Goal: Task Accomplishment & Management: Manage account settings

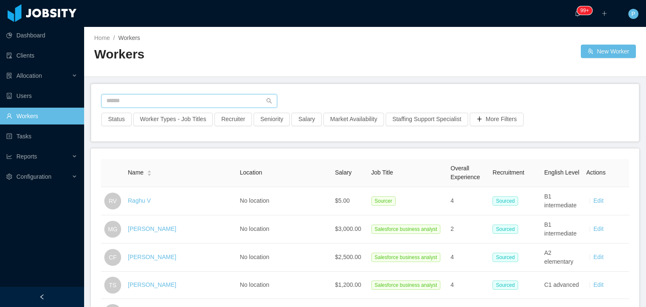
click at [223, 101] on input "text" at bounding box center [189, 100] width 176 height 13
paste input "**********"
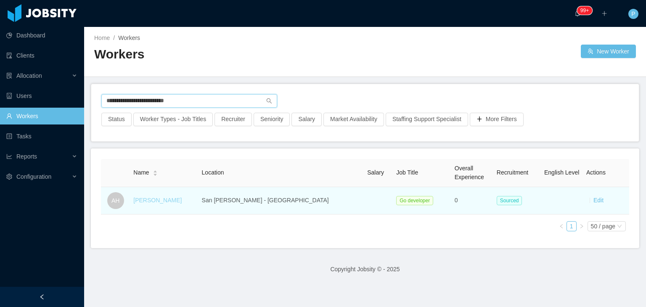
type input "**********"
click at [151, 202] on link "[PERSON_NAME]" at bounding box center [157, 200] width 48 height 7
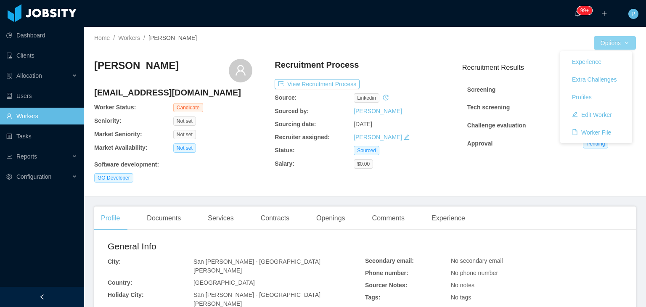
click at [603, 43] on button "Options" at bounding box center [615, 42] width 42 height 13
click at [591, 113] on button "Edit Worker" at bounding box center [592, 114] width 53 height 13
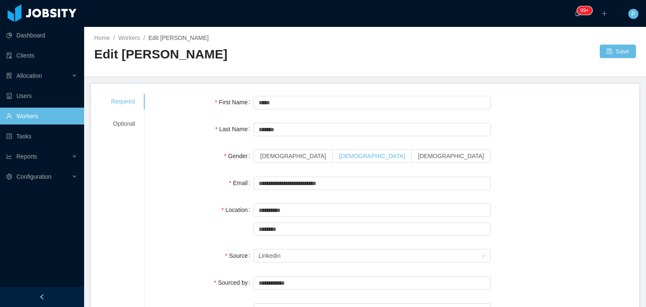
click at [333, 157] on label "[DEMOGRAPHIC_DATA]" at bounding box center [372, 155] width 79 height 13
click at [199, 186] on div "Email" at bounding box center [204, 183] width 99 height 17
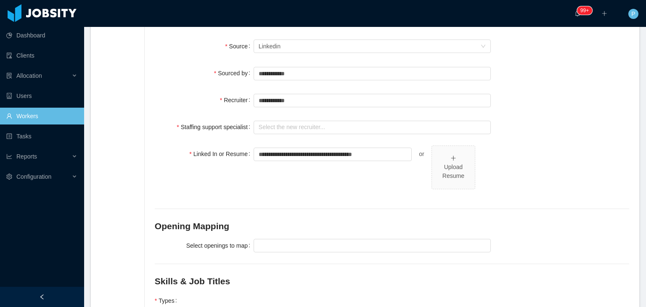
scroll to position [219, 0]
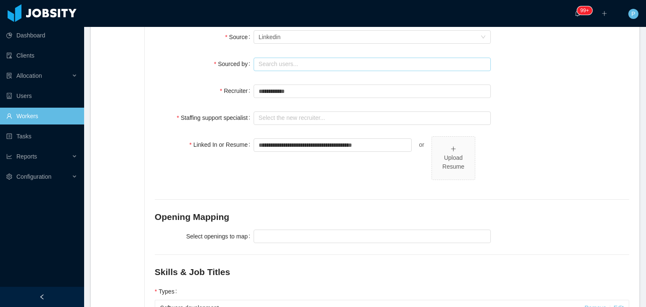
click at [293, 58] on input "text" at bounding box center [372, 64] width 237 height 13
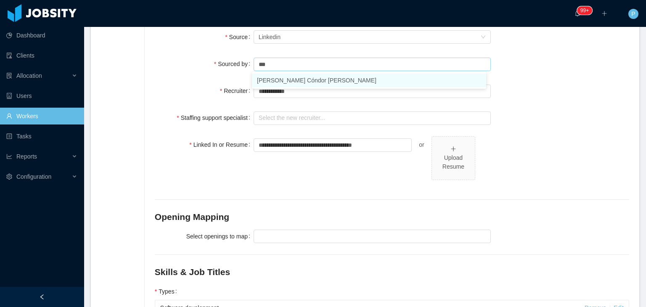
click at [278, 78] on li "[PERSON_NAME] Cóndor [PERSON_NAME]" at bounding box center [369, 80] width 234 height 13
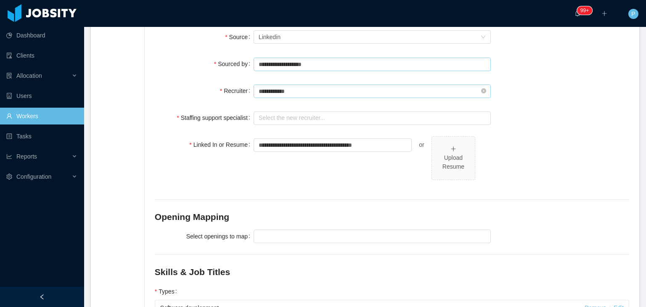
type input "**********"
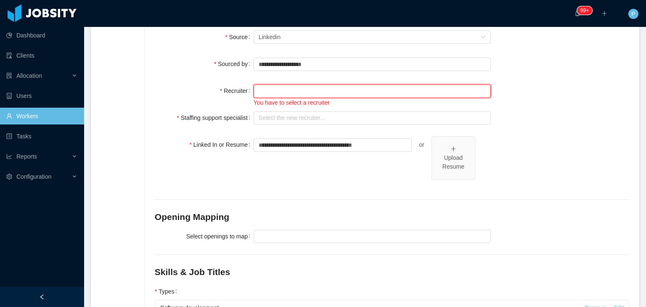
click at [284, 96] on input "text" at bounding box center [372, 91] width 237 height 13
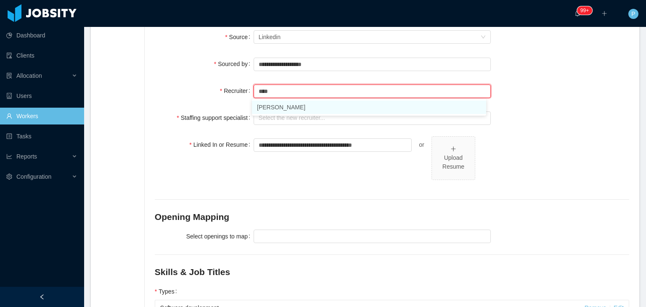
click at [312, 106] on li "Martin Roldan" at bounding box center [369, 107] width 234 height 13
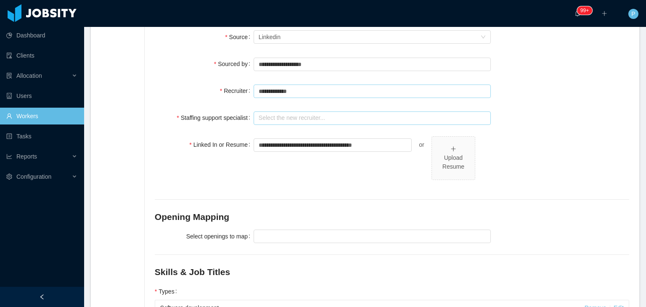
type input "**********"
click at [312, 117] on input "text" at bounding box center [372, 118] width 237 height 13
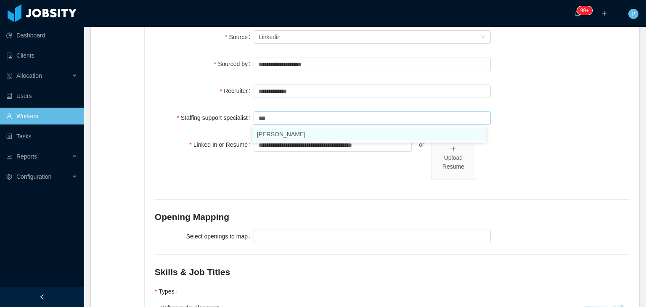
click at [306, 132] on li "[PERSON_NAME]" at bounding box center [369, 133] width 234 height 13
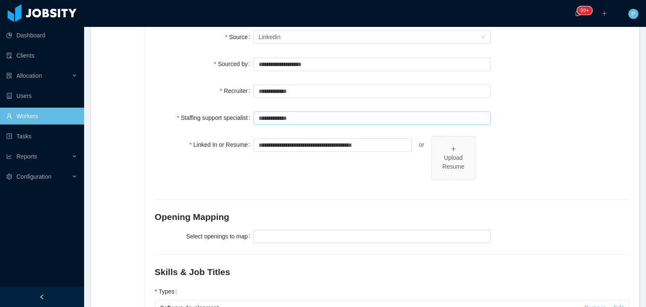
type input "**********"
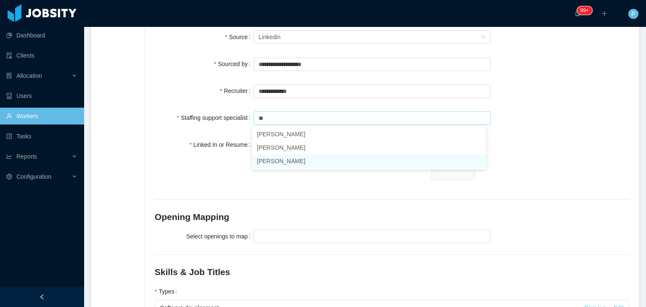
click at [297, 161] on li "[PERSON_NAME]" at bounding box center [369, 160] width 234 height 13
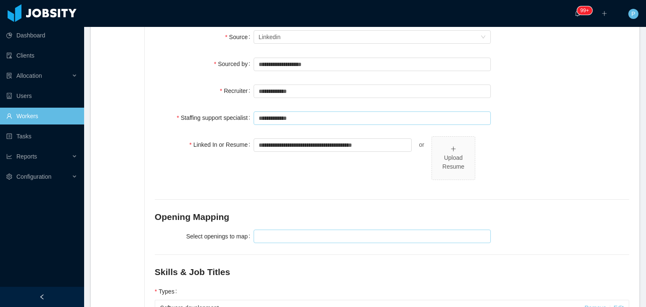
type input "**********"
click at [295, 233] on div at bounding box center [371, 236] width 230 height 13
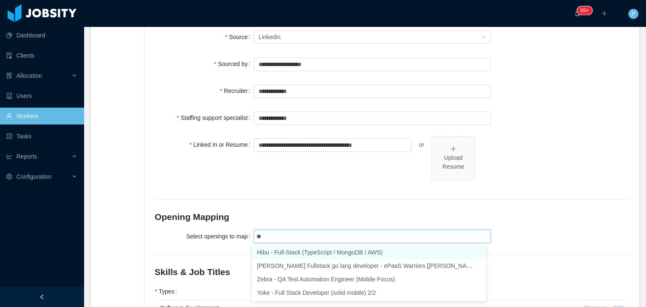
type input "***"
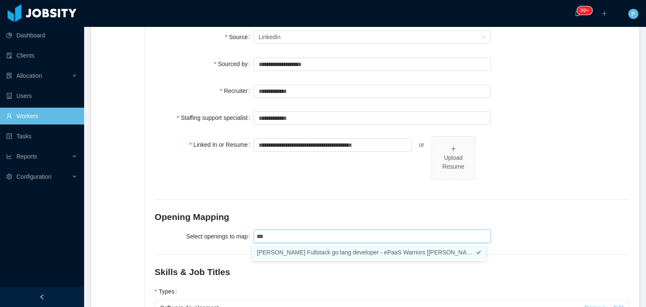
click at [355, 251] on li "McGraw-Hill Fullstack go lang developer - ePaaS Warriors [Mohammed Zayeem]" at bounding box center [369, 252] width 234 height 13
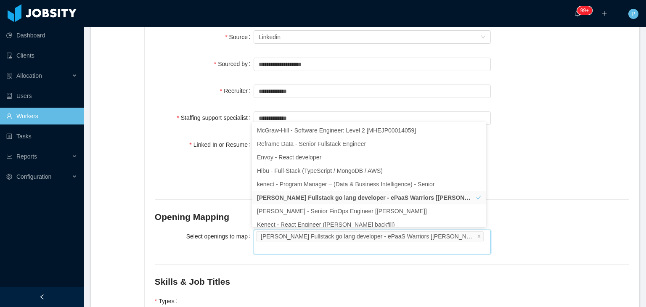
scroll to position [4, 0]
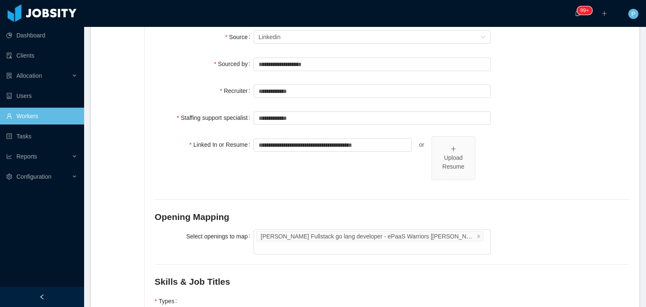
click at [564, 180] on div "**********" at bounding box center [392, 162] width 475 height 53
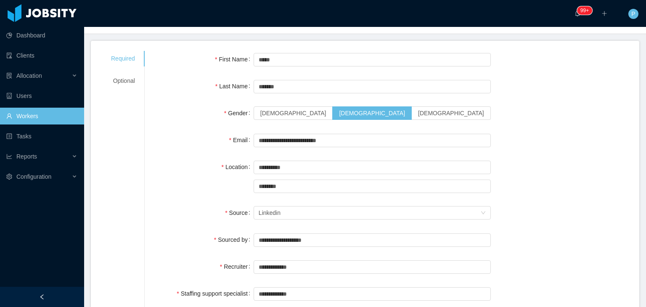
scroll to position [0, 0]
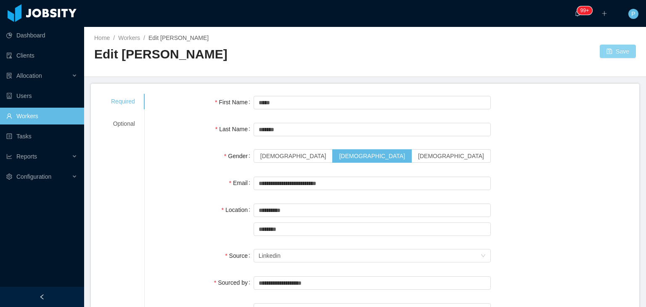
click at [613, 58] on button "Save" at bounding box center [618, 51] width 36 height 13
click at [124, 40] on link "Workers" at bounding box center [129, 38] width 22 height 7
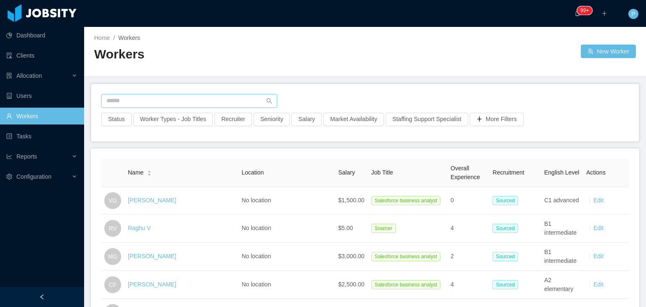
click at [225, 101] on input "text" at bounding box center [189, 100] width 176 height 13
paste input "**********"
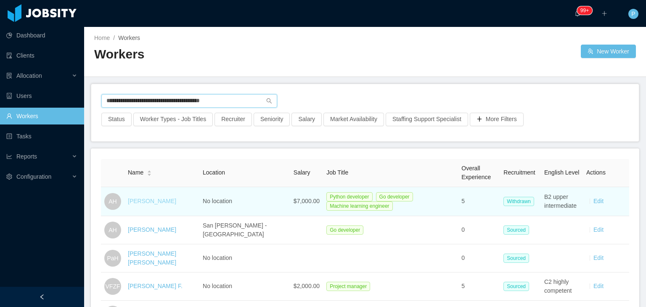
type input "**********"
click at [154, 198] on link "Ariel Herrera" at bounding box center [152, 201] width 48 height 7
click at [148, 202] on link "Ariel Herrera" at bounding box center [152, 201] width 48 height 7
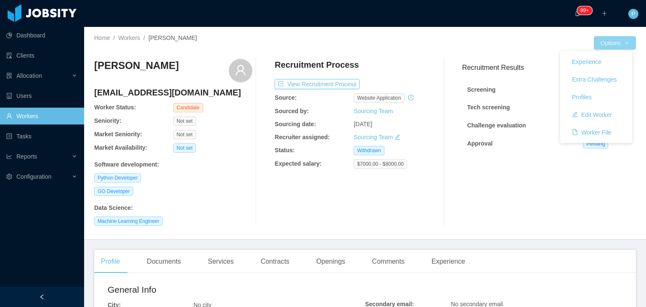
click at [606, 42] on button "Options" at bounding box center [615, 42] width 42 height 13
click at [597, 113] on button "Edit Worker" at bounding box center [592, 114] width 53 height 13
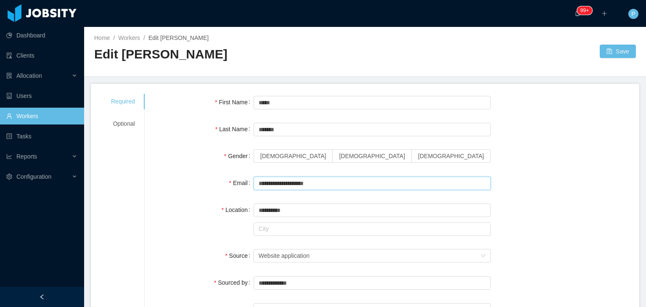
drag, startPoint x: 325, startPoint y: 182, endPoint x: 253, endPoint y: 184, distance: 72.0
click at [254, 184] on input "**********" at bounding box center [372, 183] width 237 height 13
click at [283, 182] on input "**********" at bounding box center [372, 183] width 237 height 13
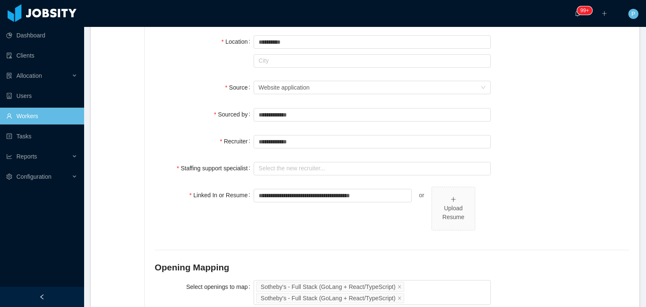
scroll to position [174, 0]
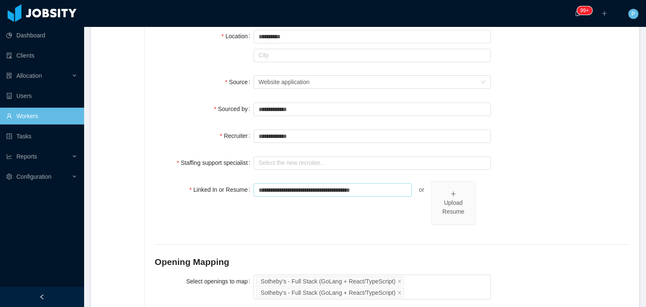
type input "**********"
click at [346, 191] on input "**********" at bounding box center [333, 189] width 158 height 13
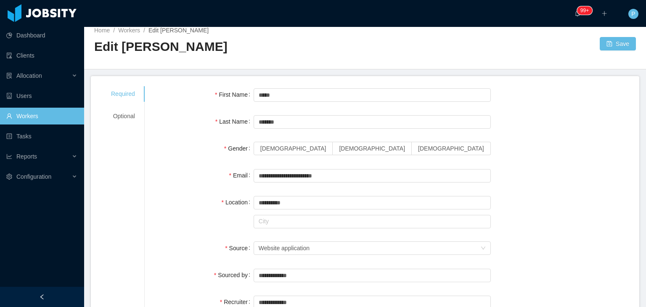
scroll to position [0, 0]
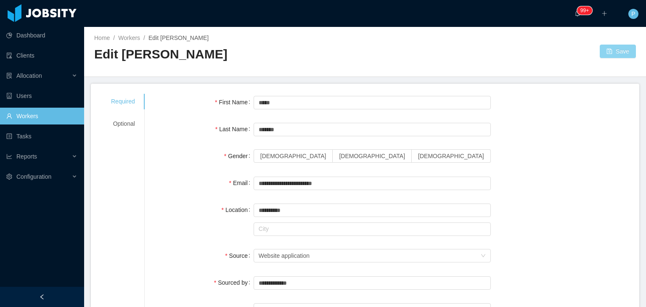
type input "**********"
click at [617, 50] on button "Save" at bounding box center [618, 51] width 36 height 13
click at [339, 154] on span "[DEMOGRAPHIC_DATA]" at bounding box center [372, 156] width 66 height 7
click at [619, 54] on button "Save" at bounding box center [618, 51] width 36 height 13
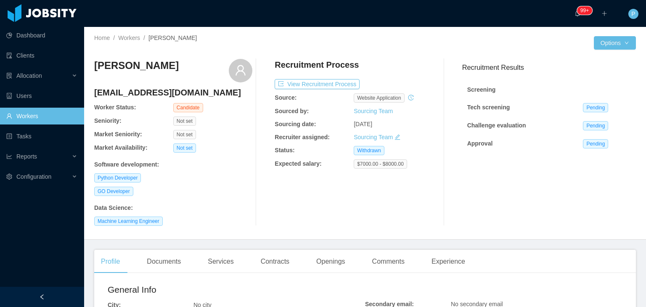
click at [408, 97] on icon "icon: history" at bounding box center [411, 98] width 6 height 6
click at [323, 83] on button "View Recruitment Process" at bounding box center [317, 84] width 85 height 10
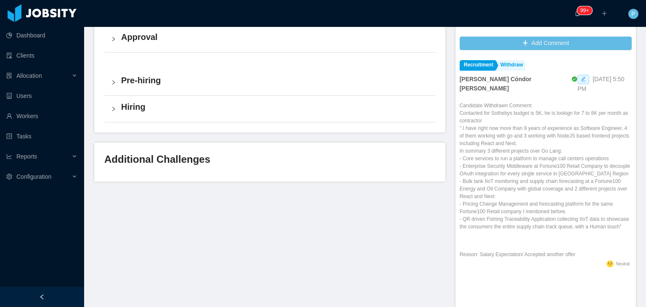
scroll to position [272, 0]
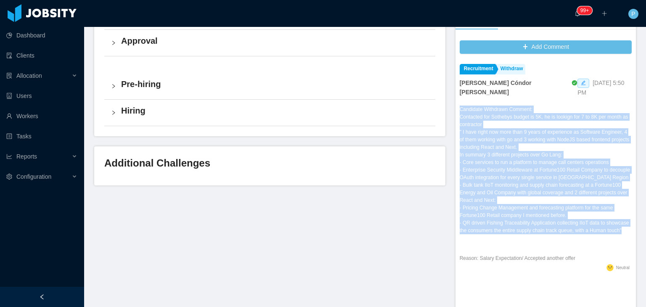
drag, startPoint x: 619, startPoint y: 223, endPoint x: 457, endPoint y: 102, distance: 202.5
click at [460, 106] on div "Candidate Withdrawn Comment: Contacted for Sothebys budget is 5K, he is lookign…" at bounding box center [546, 184] width 172 height 157
copy div "Candidate Withdrawn Comment: Contacted for Sothebys budget is 5K, he is lookign…"
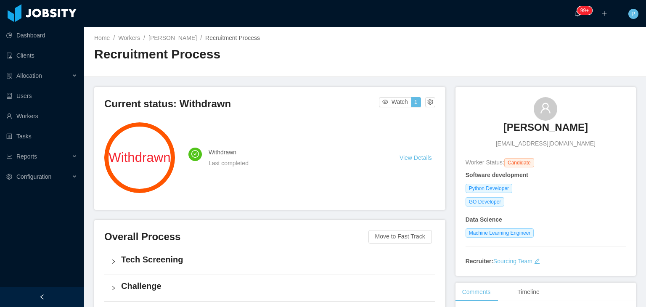
scroll to position [0, 0]
click at [175, 35] on link "Ariel Herrera" at bounding box center [173, 38] width 48 height 7
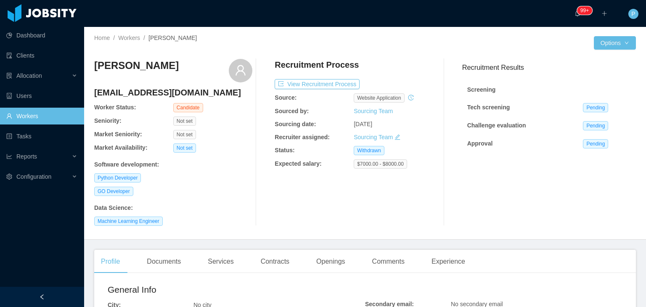
click at [418, 95] on div "website application" at bounding box center [393, 97] width 79 height 9
click at [325, 50] on div at bounding box center [229, 49] width 271 height 6
click at [249, 39] on div "Home / Workers / Ariel Herrera /" at bounding box center [229, 38] width 271 height 9
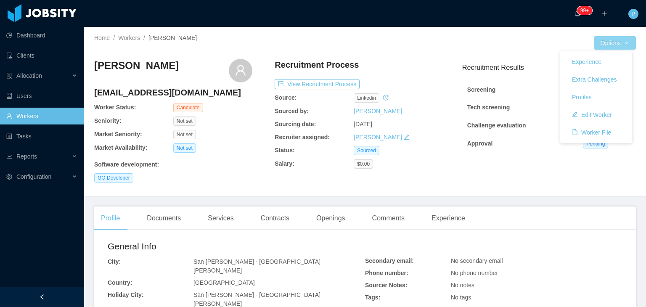
click at [597, 46] on button "Options" at bounding box center [615, 42] width 42 height 13
click at [593, 113] on button "Edit Worker" at bounding box center [592, 114] width 53 height 13
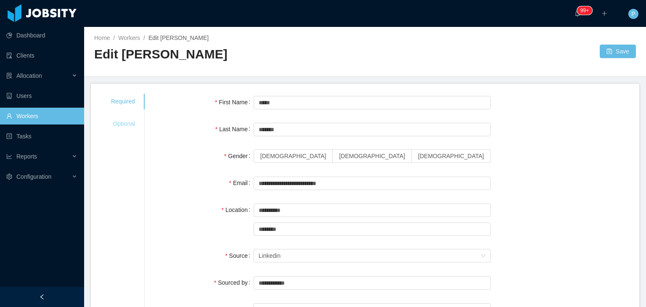
click at [129, 123] on div "Optional" at bounding box center [123, 124] width 44 height 16
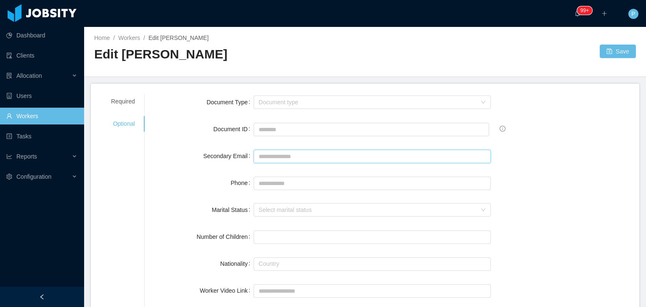
click at [275, 159] on input "Secondary Email" at bounding box center [372, 156] width 237 height 13
paste input "**********"
type input "**********"
click at [130, 109] on div "Required Optional" at bounding box center [123, 113] width 44 height 38
click at [127, 103] on div "Required" at bounding box center [123, 102] width 44 height 16
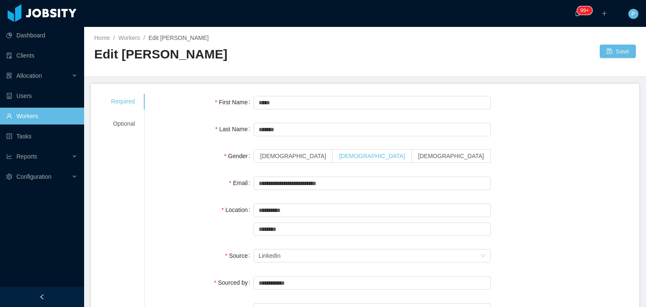
click at [339, 159] on span "[DEMOGRAPHIC_DATA]" at bounding box center [372, 156] width 66 height 7
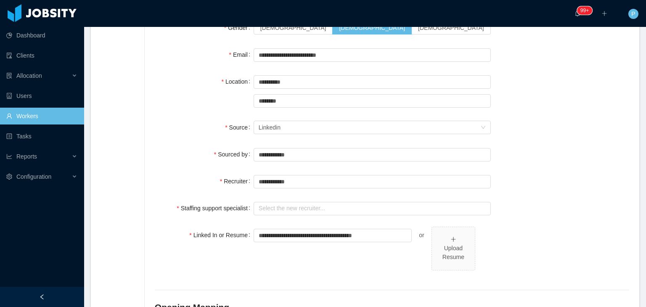
scroll to position [130, 0]
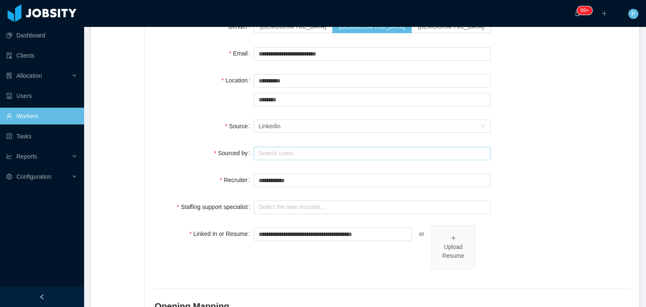
click at [368, 154] on input "text" at bounding box center [372, 153] width 237 height 13
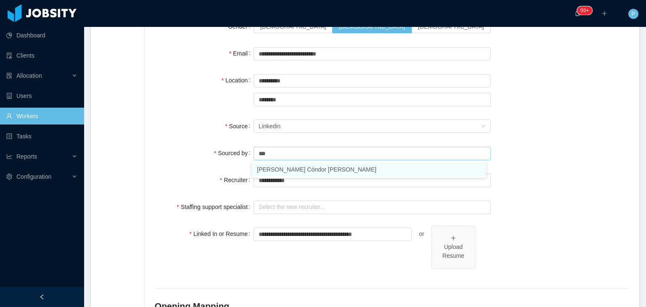
click at [306, 170] on li "[PERSON_NAME] Cóndor [PERSON_NAME]" at bounding box center [369, 169] width 234 height 13
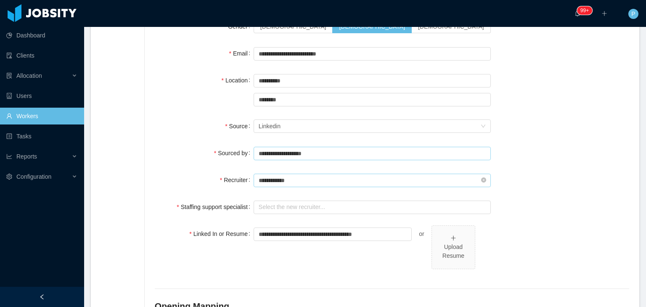
type input "**********"
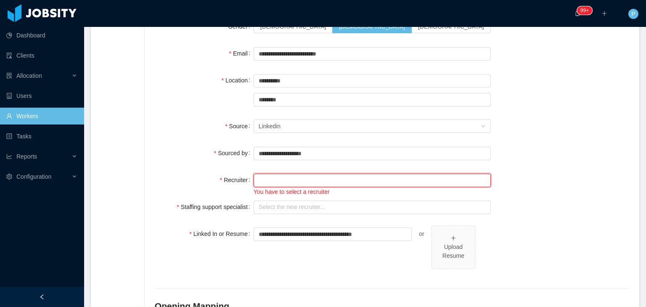
click at [299, 186] on input "text" at bounding box center [372, 180] width 237 height 13
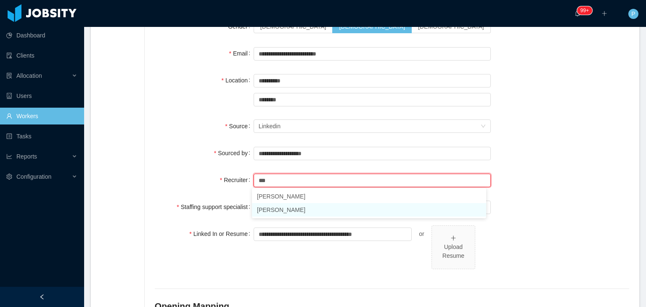
click at [293, 212] on li "Martin Roldan" at bounding box center [369, 209] width 234 height 13
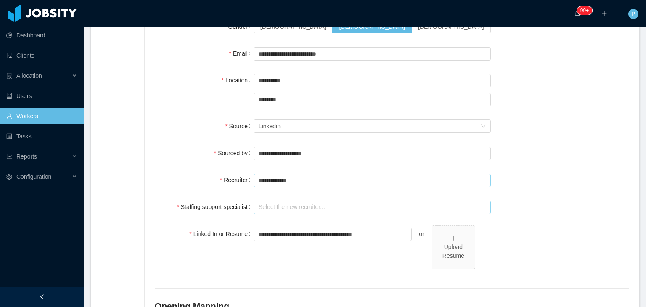
type input "**********"
click at [302, 208] on input "text" at bounding box center [372, 207] width 237 height 13
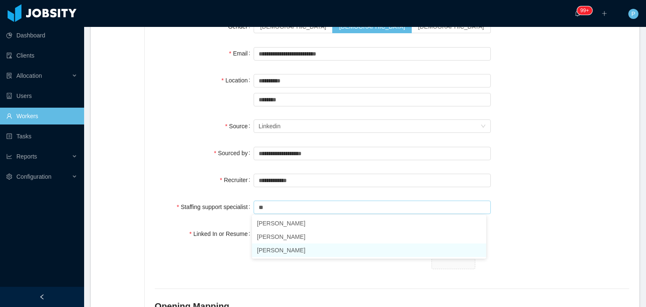
click at [288, 250] on li "[PERSON_NAME]" at bounding box center [369, 250] width 234 height 13
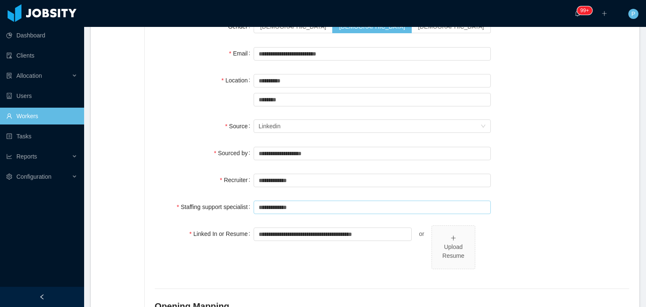
type input "**********"
click at [255, 268] on div "**********" at bounding box center [372, 252] width 237 height 53
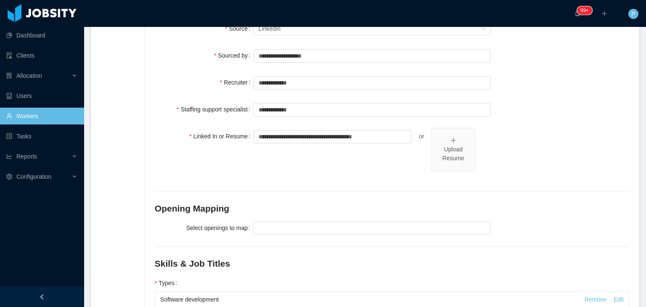
scroll to position [231, 0]
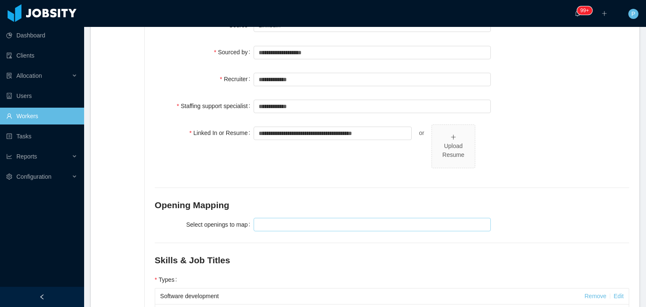
click at [296, 222] on div at bounding box center [371, 224] width 230 height 13
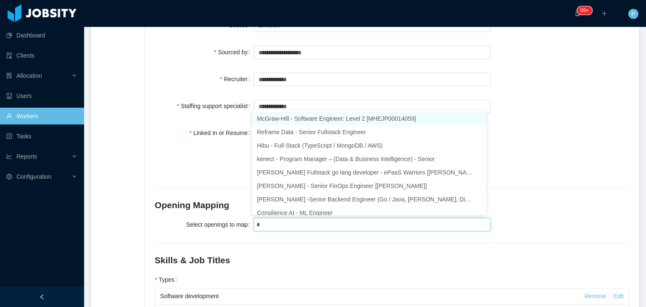
type input "**"
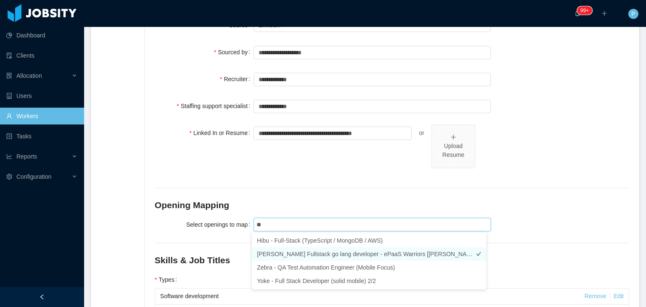
click at [407, 255] on li "McGraw-Hill Fullstack go lang developer - ePaaS Warriors [Mohammed Zayeem]" at bounding box center [369, 253] width 234 height 13
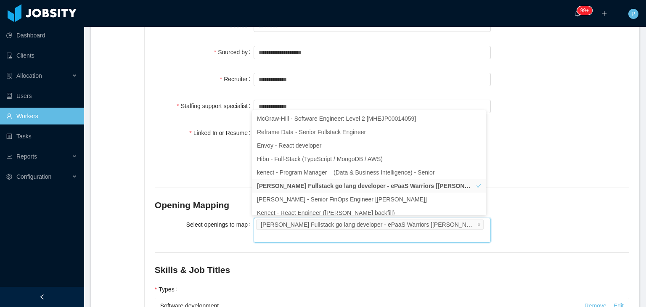
scroll to position [4, 0]
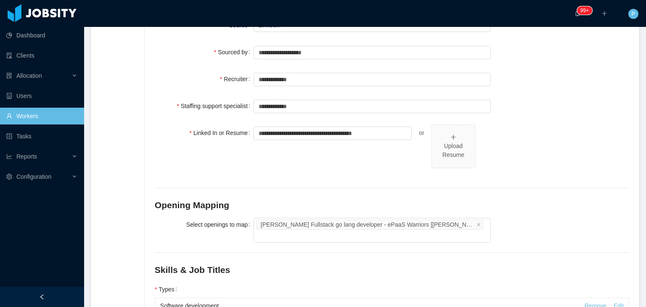
click at [555, 164] on div "**********" at bounding box center [392, 151] width 475 height 53
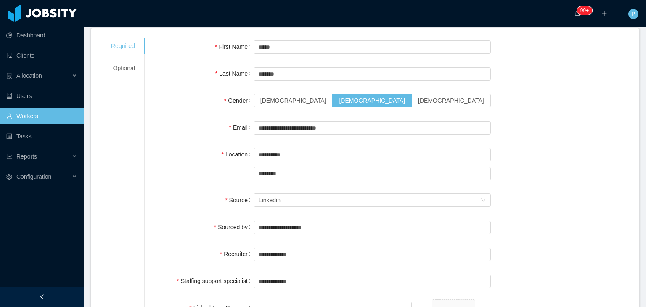
scroll to position [0, 0]
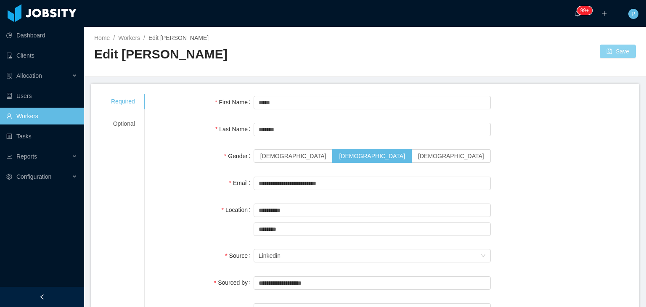
click at [619, 47] on button "Save" at bounding box center [618, 51] width 36 height 13
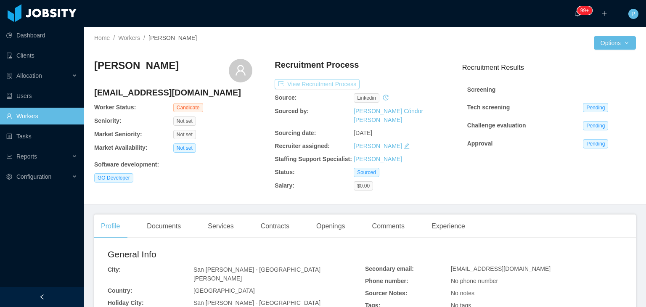
click at [316, 88] on button "View Recruitment Process" at bounding box center [317, 84] width 85 height 10
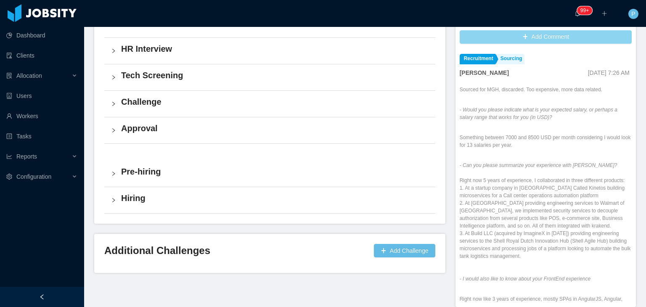
click at [549, 40] on button "Add Comment" at bounding box center [546, 36] width 172 height 13
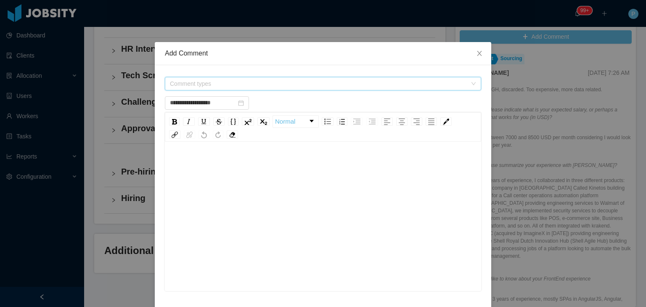
click at [377, 84] on span "Comment types" at bounding box center [318, 84] width 297 height 8
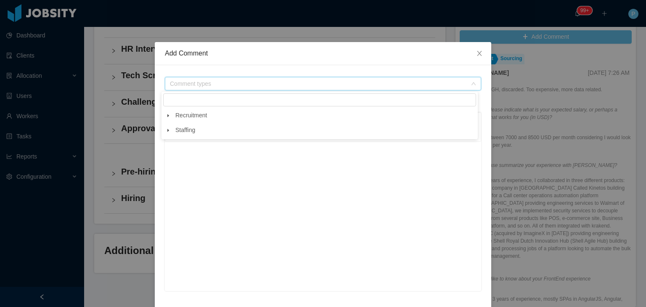
click at [167, 117] on icon "icon: caret-down" at bounding box center [168, 116] width 4 height 4
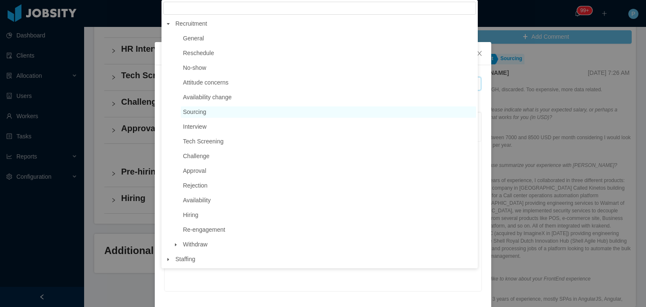
click at [189, 110] on span "Sourcing" at bounding box center [194, 112] width 23 height 7
type input "**********"
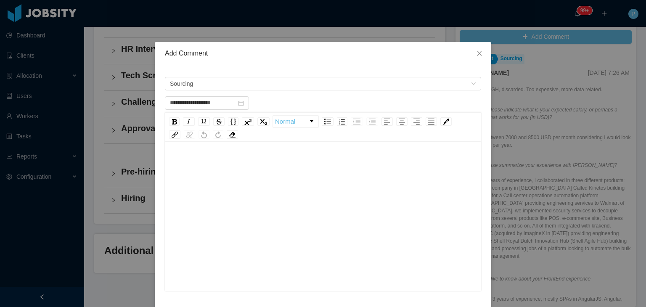
click at [220, 144] on div "rdw-wrapper" at bounding box center [323, 217] width 316 height 147
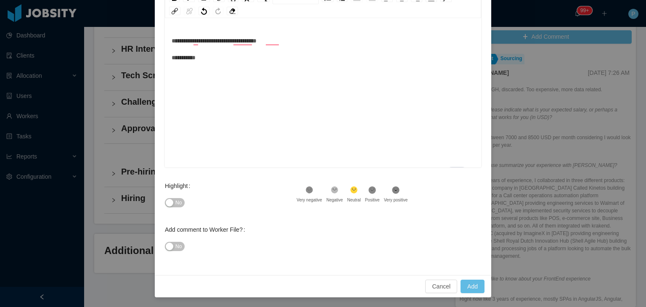
click at [178, 204] on span "No" at bounding box center [178, 203] width 6 height 8
click at [476, 291] on button "Add" at bounding box center [473, 286] width 24 height 13
type input "**********"
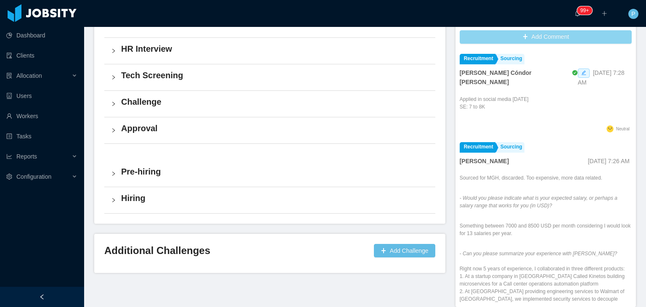
click at [537, 37] on button "Add Comment" at bounding box center [546, 36] width 172 height 13
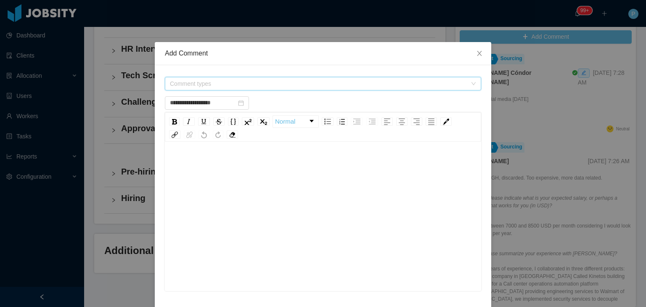
click at [281, 88] on span "Comment types" at bounding box center [318, 84] width 297 height 8
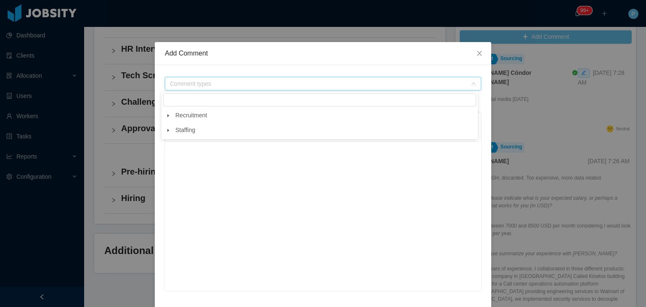
click at [165, 115] on span at bounding box center [168, 116] width 10 height 10
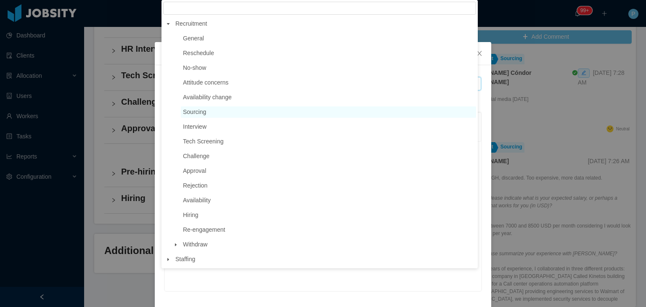
click at [187, 112] on span "Sourcing" at bounding box center [194, 112] width 23 height 7
type input "**********"
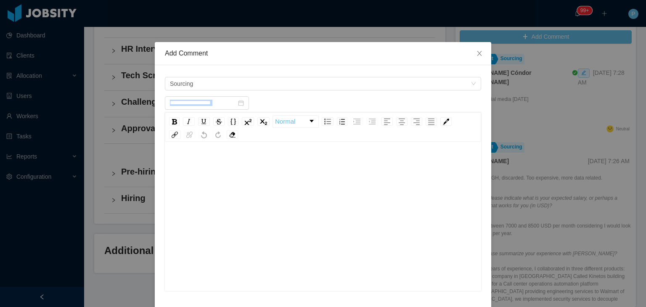
drag, startPoint x: 196, startPoint y: 143, endPoint x: 196, endPoint y: 159, distance: 16.0
click at [196, 159] on div "Normal" at bounding box center [323, 201] width 316 height 179
click at [196, 159] on div "rdw-editor" at bounding box center [323, 164] width 303 height 17
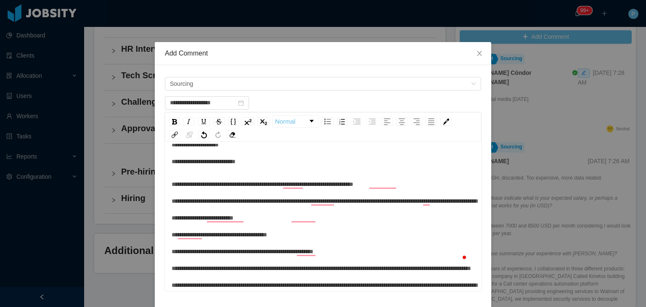
scroll to position [0, 0]
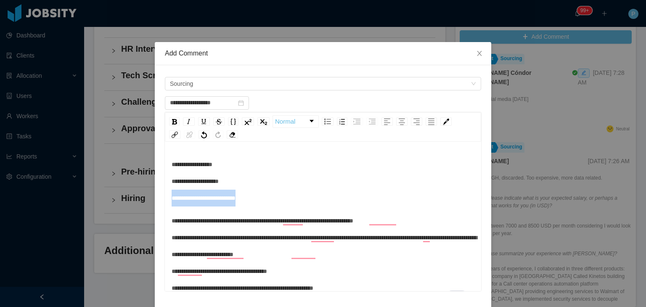
drag, startPoint x: 276, startPoint y: 198, endPoint x: 168, endPoint y: 206, distance: 108.0
click at [172, 206] on div "**********" at bounding box center [323, 181] width 303 height 50
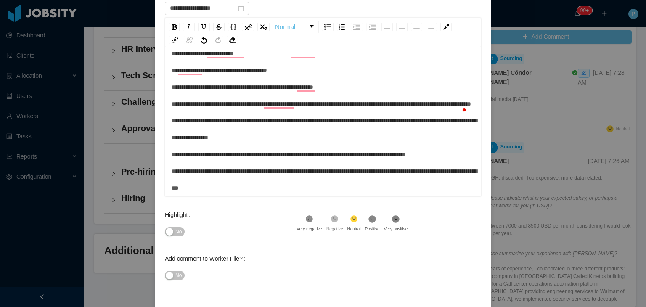
scroll to position [123, 0]
click at [170, 233] on button "No" at bounding box center [175, 231] width 20 height 9
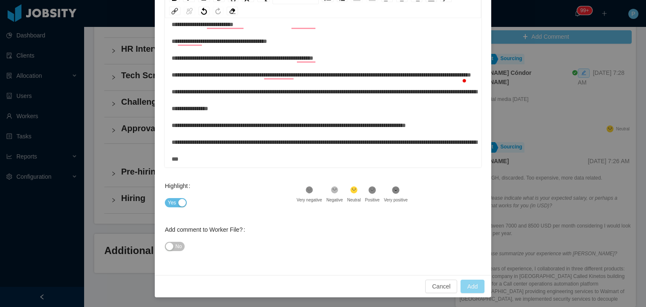
click at [473, 283] on button "Add" at bounding box center [473, 286] width 24 height 13
type input "**********"
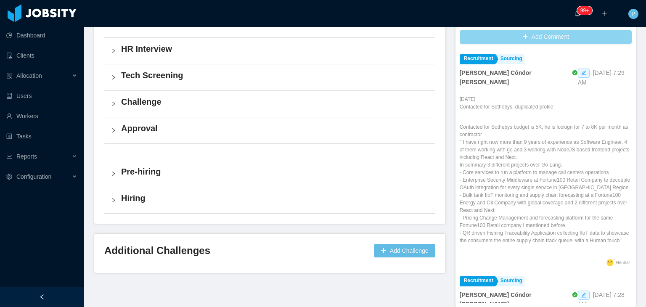
click at [546, 33] on button "Add Comment" at bounding box center [546, 36] width 172 height 13
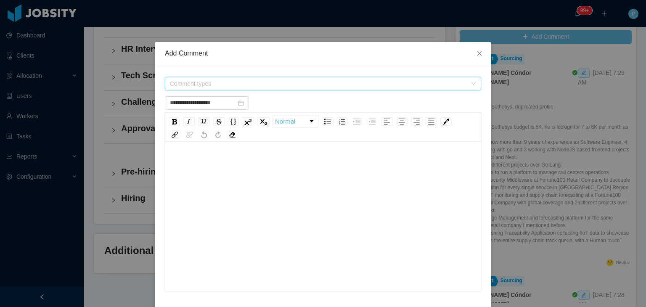
click at [335, 87] on span "Comment types" at bounding box center [318, 84] width 297 height 8
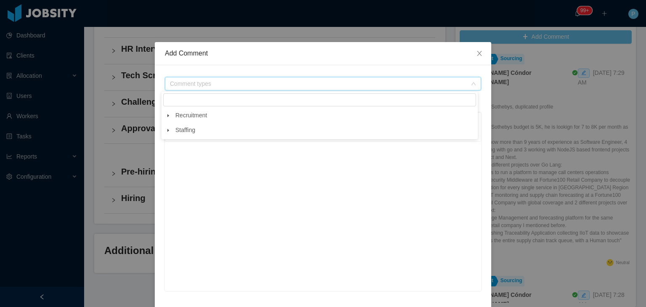
click at [163, 117] on span at bounding box center [168, 116] width 10 height 10
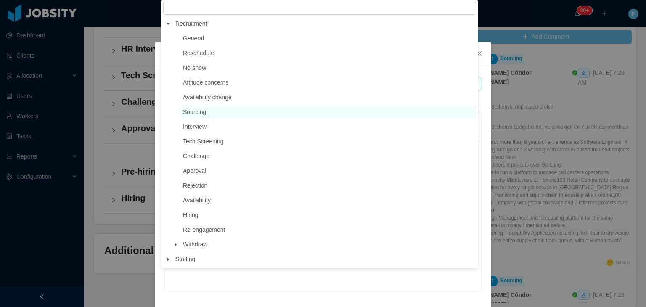
click at [192, 113] on span "Sourcing" at bounding box center [194, 112] width 23 height 7
type input "**********"
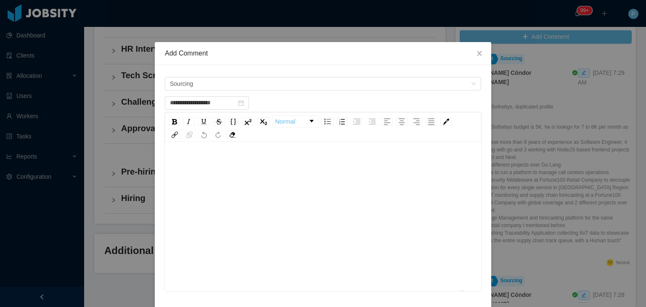
click at [210, 174] on div "To enrich screen reader interactions, please activate Accessibility in Grammarl…" at bounding box center [323, 229] width 303 height 147
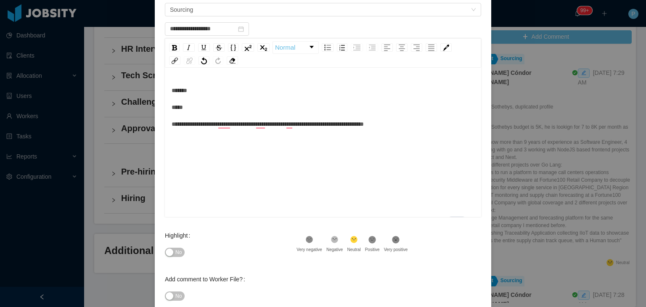
scroll to position [76, 0]
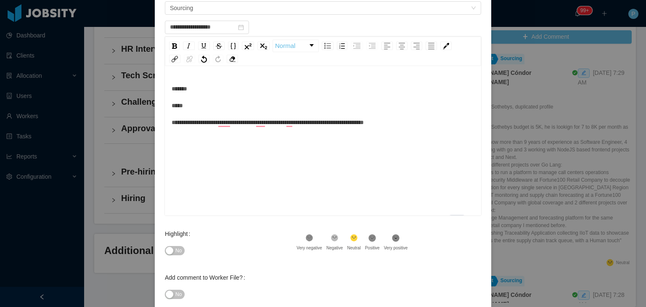
click at [175, 250] on span "No" at bounding box center [178, 251] width 6 height 8
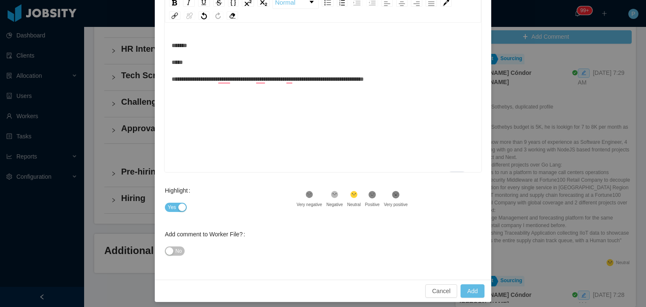
scroll to position [124, 0]
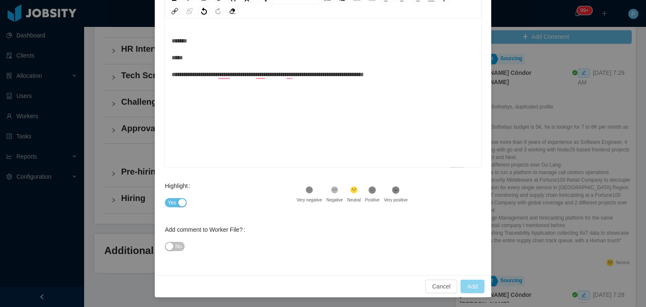
click at [466, 285] on button "Add" at bounding box center [473, 286] width 24 height 13
type input "**********"
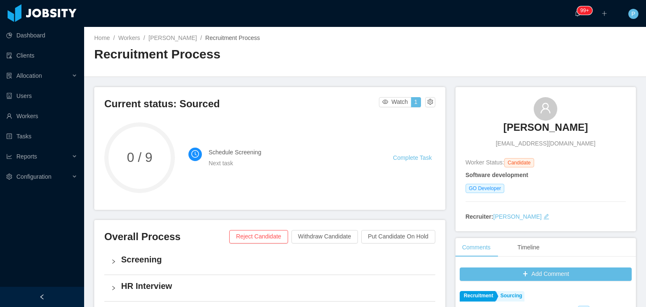
scroll to position [7, 0]
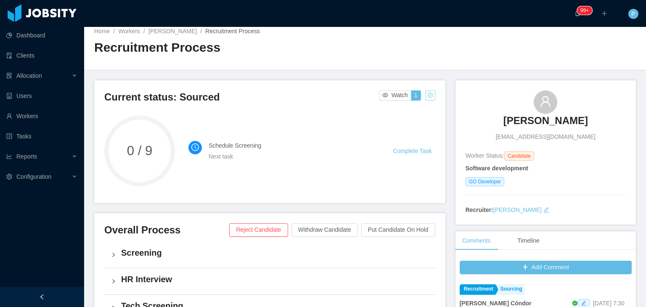
click at [426, 99] on button "button" at bounding box center [430, 95] width 10 height 10
click at [417, 120] on div "Change status" at bounding box center [408, 121] width 38 height 9
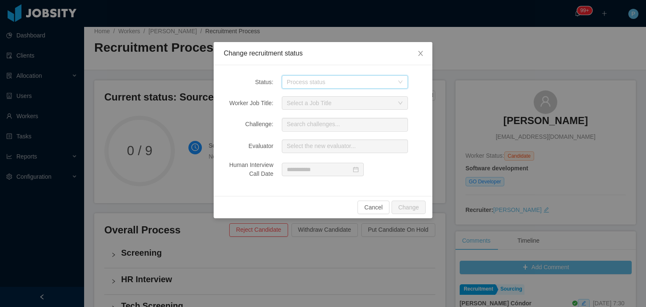
click at [399, 80] on icon "icon: down" at bounding box center [400, 82] width 5 height 5
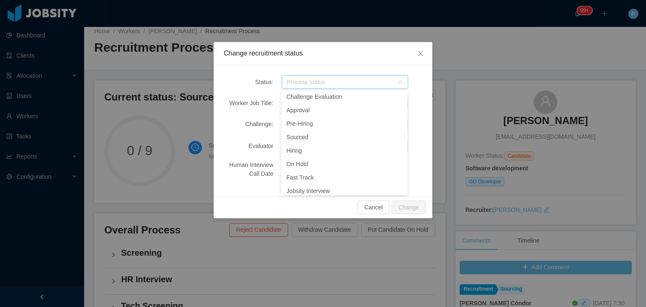
scroll to position [92, 0]
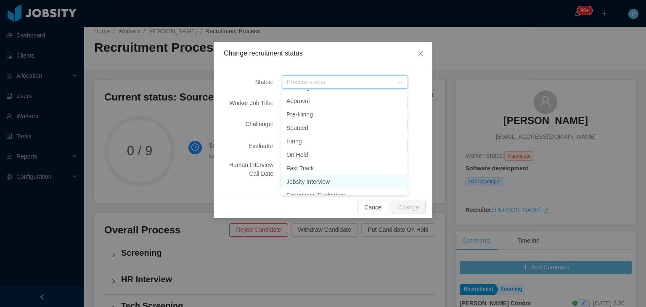
click at [330, 181] on li "Jobsity Interview" at bounding box center [344, 181] width 126 height 13
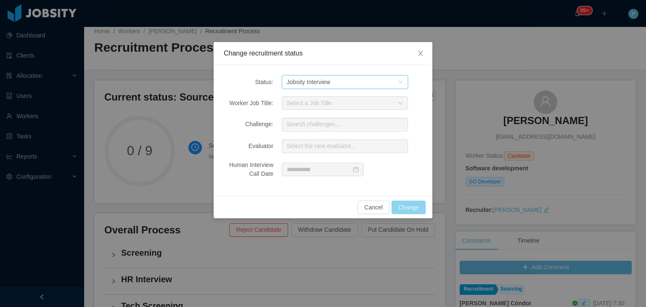
click at [421, 205] on button "Change" at bounding box center [409, 207] width 34 height 13
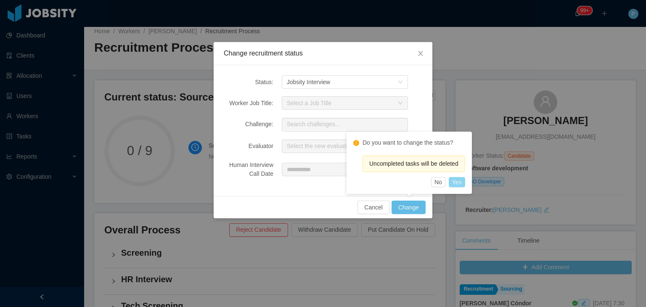
click at [459, 180] on button "Yes" at bounding box center [457, 182] width 16 height 10
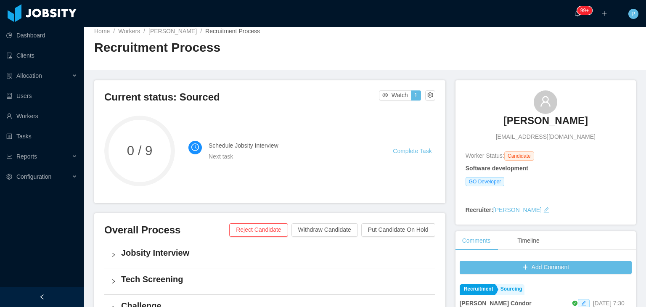
click at [436, 52] on div "Home / Workers / Ariel Herrera / Recruitment Process / Recruitment Process" at bounding box center [365, 45] width 562 height 50
click at [175, 29] on link "Ariel Herrera" at bounding box center [173, 31] width 48 height 7
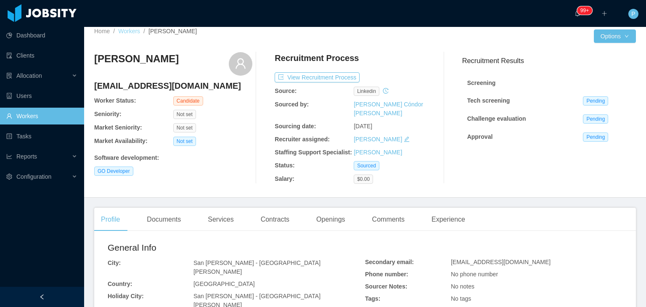
click at [124, 29] on link "Workers" at bounding box center [129, 31] width 22 height 7
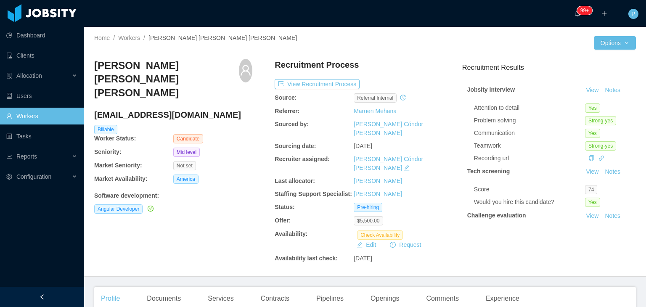
click at [247, 200] on div "[PERSON_NAME] [PERSON_NAME] [PERSON_NAME] [PERSON_NAME][EMAIL_ADDRESS][DOMAIN_N…" at bounding box center [173, 161] width 158 height 204
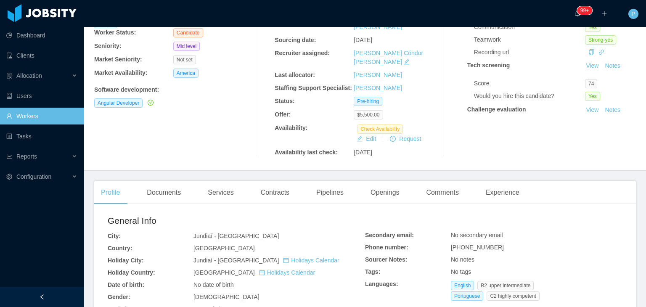
scroll to position [135, 0]
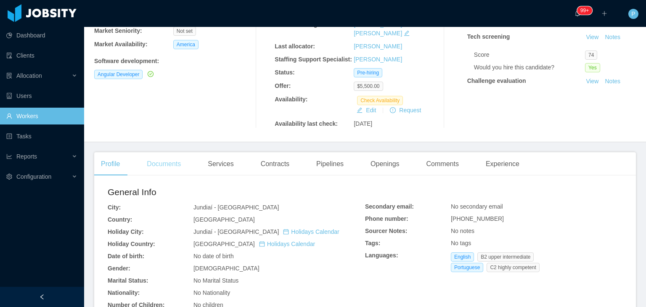
click at [177, 152] on div "Documents" at bounding box center [164, 164] width 48 height 24
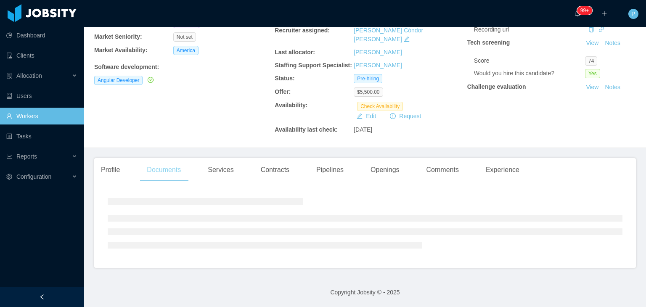
scroll to position [112, 0]
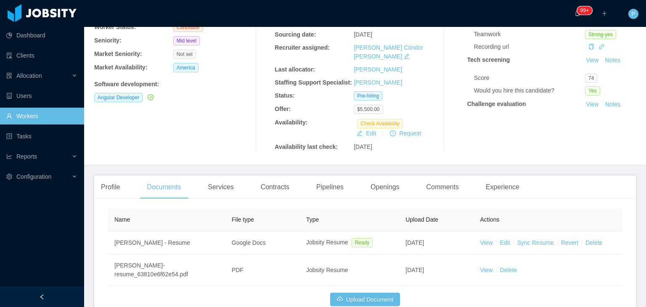
click at [206, 125] on div "Robinson Batista da Silva robatsilva@hotmail.com Billable Worker Status: Candid…" at bounding box center [173, 49] width 158 height 204
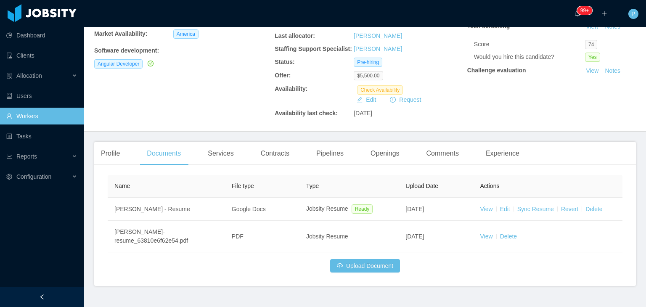
scroll to position [146, 0]
click at [366, 258] on button "Upload Document" at bounding box center [365, 264] width 70 height 13
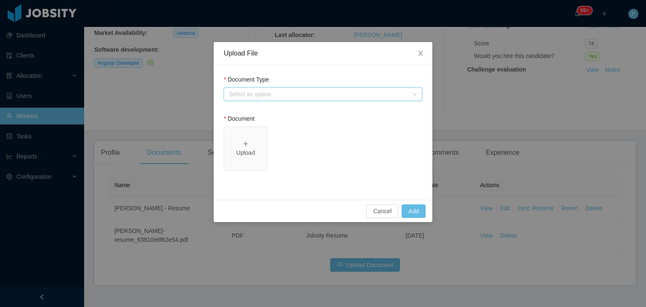
click at [345, 100] on div "Select an option" at bounding box center [320, 94] width 183 height 13
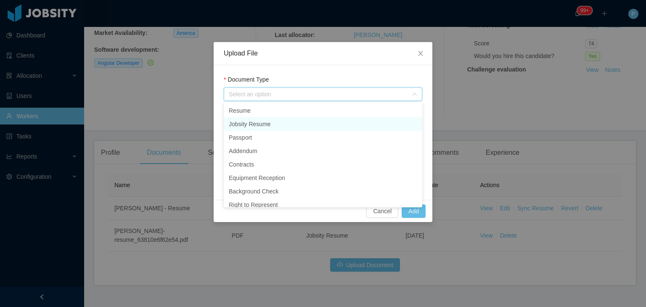
click at [319, 123] on li "Jobsity Resume" at bounding box center [323, 123] width 199 height 13
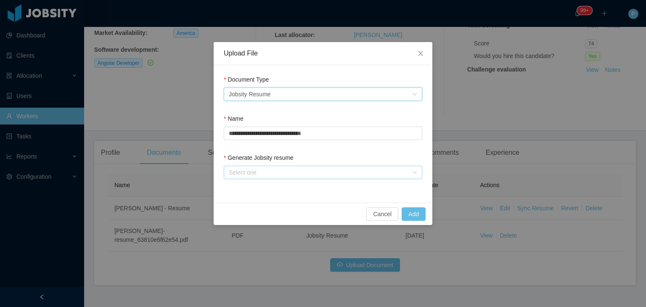
click at [300, 176] on div "Select one" at bounding box center [318, 172] width 179 height 8
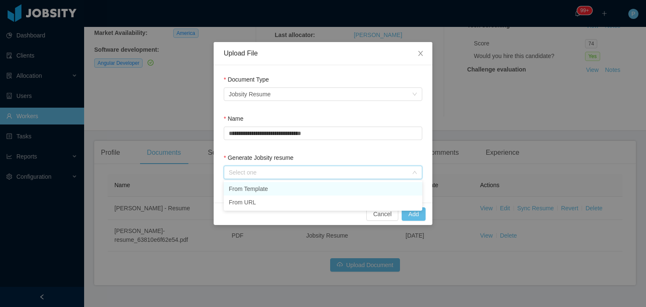
click at [296, 187] on li "From Template" at bounding box center [323, 188] width 199 height 13
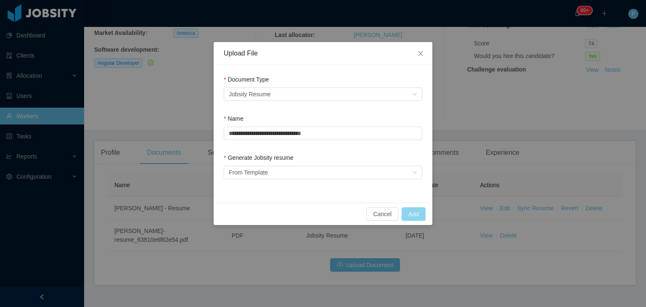
click at [421, 209] on button "Add" at bounding box center [414, 213] width 24 height 13
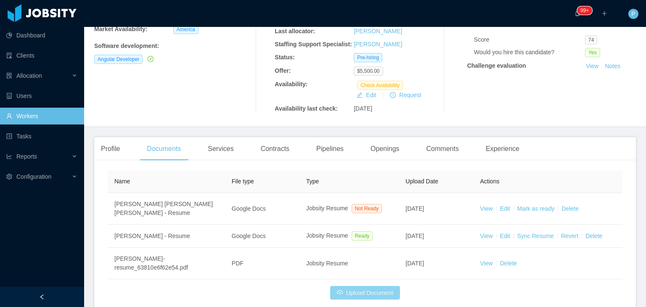
scroll to position [169, 0]
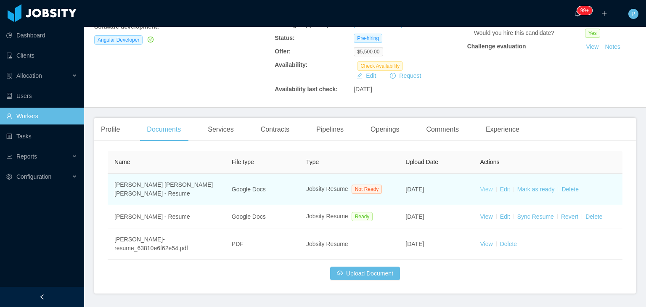
click at [481, 186] on link "View" at bounding box center [487, 189] width 13 height 7
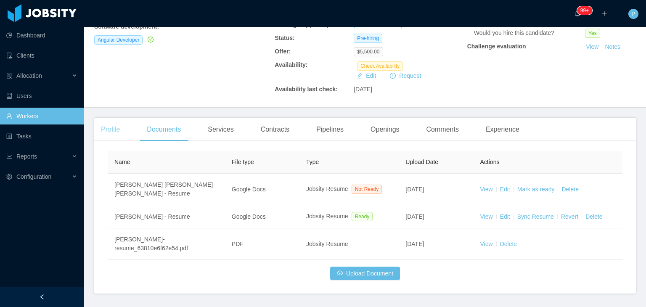
click at [117, 118] on div "Profile" at bounding box center [110, 130] width 32 height 24
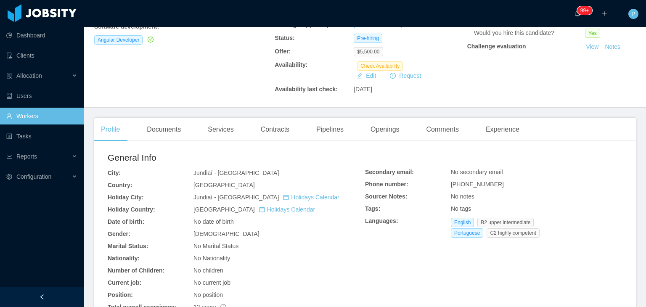
click at [304, 254] on div "No Nationality" at bounding box center [280, 258] width 172 height 9
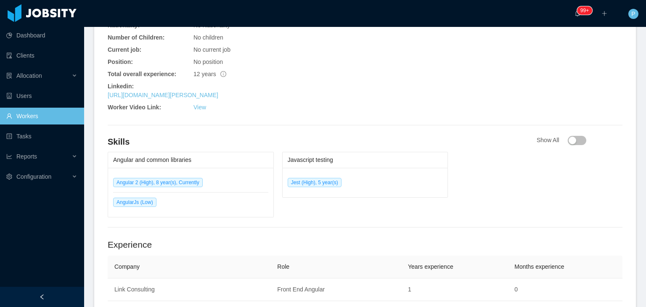
scroll to position [422, 0]
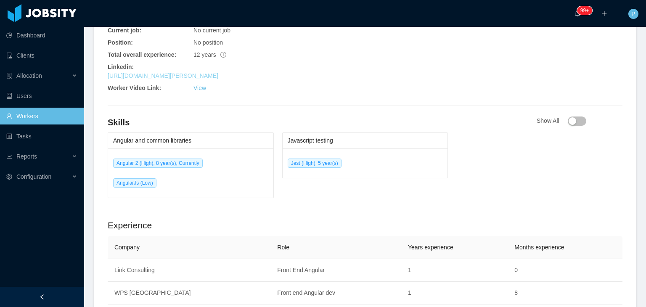
click at [218, 72] on link "https://www.linkedin.com/in/robinson-batista-da-silva" at bounding box center [163, 75] width 111 height 7
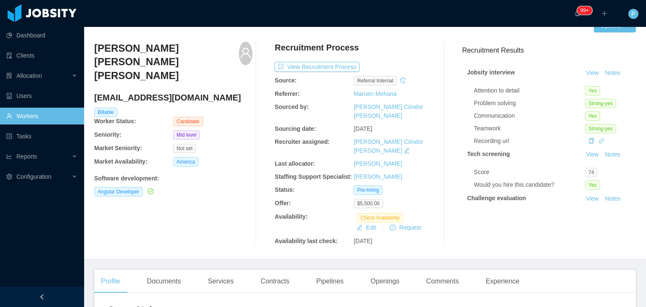
scroll to position [17, 0]
click at [613, 31] on button "Options" at bounding box center [615, 25] width 42 height 13
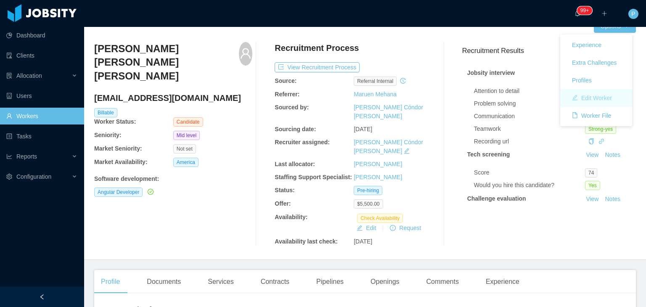
click at [594, 98] on button "Edit Worker" at bounding box center [592, 97] width 53 height 13
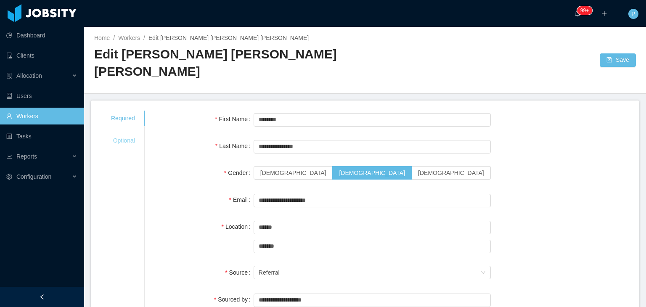
click at [109, 133] on div "Optional" at bounding box center [123, 141] width 44 height 16
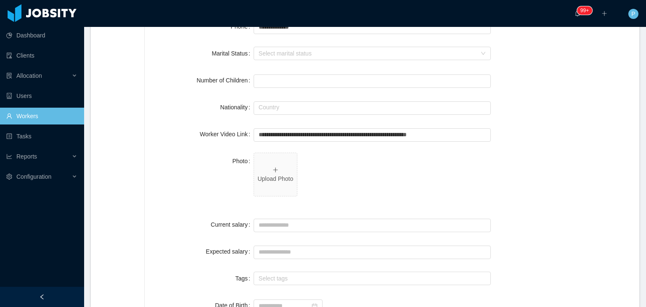
scroll to position [178, 0]
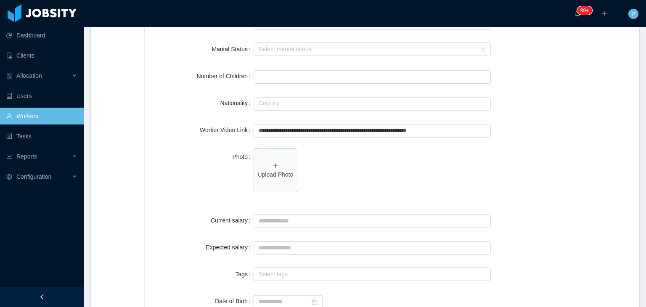
click at [266, 163] on span "Upload Photo" at bounding box center [275, 170] width 43 height 43
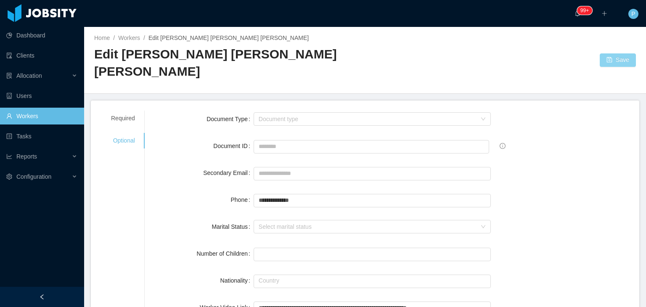
click at [614, 58] on button "Save" at bounding box center [618, 59] width 36 height 13
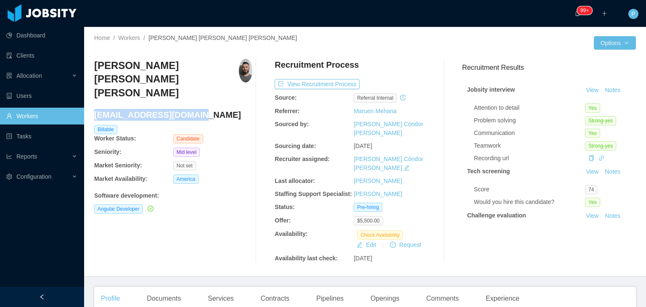
drag, startPoint x: 194, startPoint y: 96, endPoint x: 94, endPoint y: 91, distance: 99.8
click at [94, 109] on h4 "robatsilva@hotmail.com" at bounding box center [173, 115] width 158 height 12
copy h4 "robatsilva@hotmail.com"
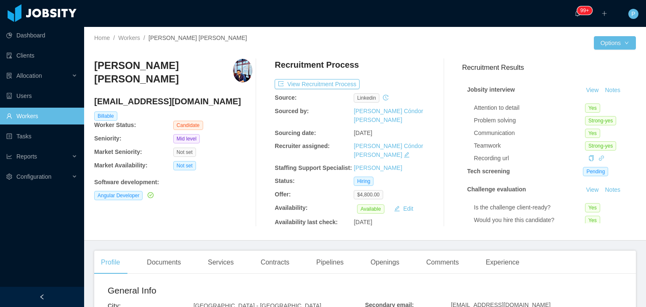
click at [409, 46] on div at bounding box center [479, 42] width 229 height 13
click at [339, 81] on button "View Recruitment Process" at bounding box center [317, 84] width 85 height 10
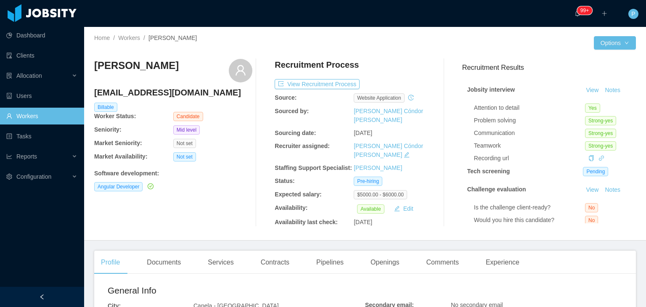
click at [207, 185] on div "Angular Developer" at bounding box center [173, 186] width 158 height 9
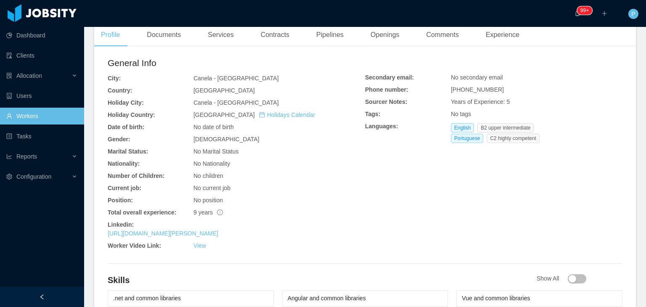
scroll to position [252, 0]
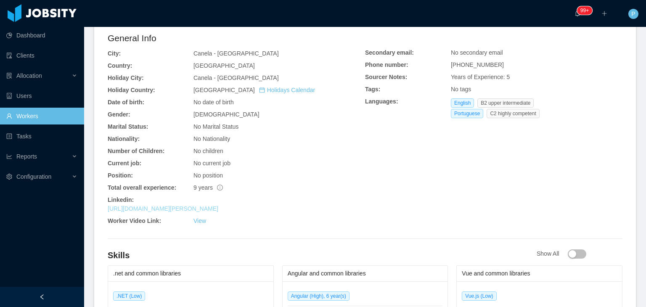
click at [218, 205] on link "[URL][DOMAIN_NAME][PERSON_NAME]" at bounding box center [163, 208] width 111 height 7
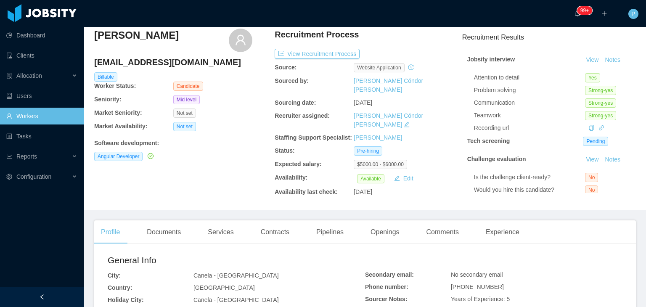
scroll to position [0, 0]
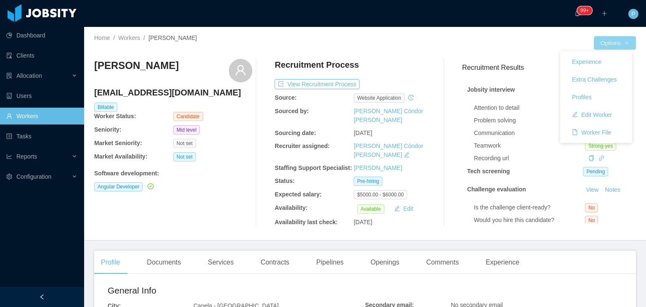
click at [606, 48] on button "Options" at bounding box center [615, 42] width 42 height 13
click at [599, 116] on button "Edit Worker" at bounding box center [592, 114] width 53 height 13
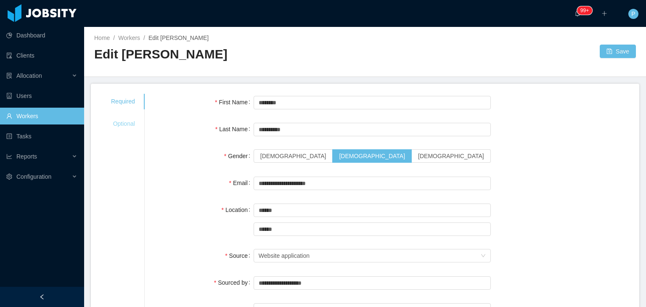
click at [128, 118] on div "Optional" at bounding box center [123, 124] width 44 height 16
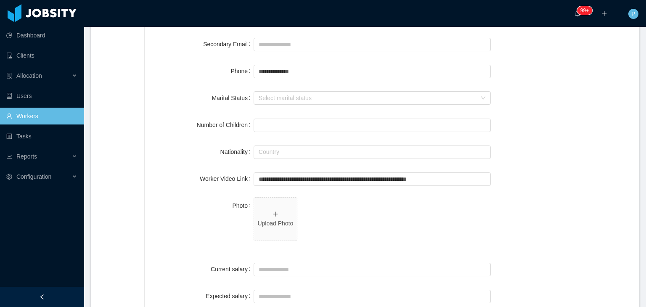
scroll to position [119, 0]
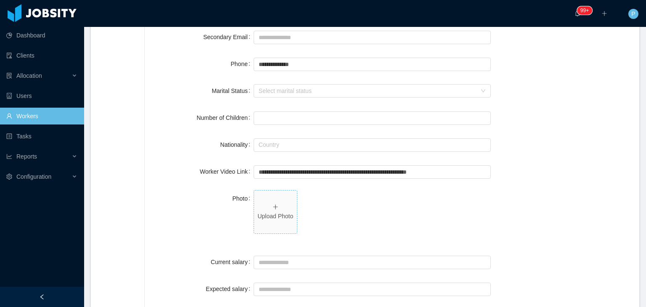
click at [276, 204] on span "Upload Photo" at bounding box center [275, 212] width 43 height 43
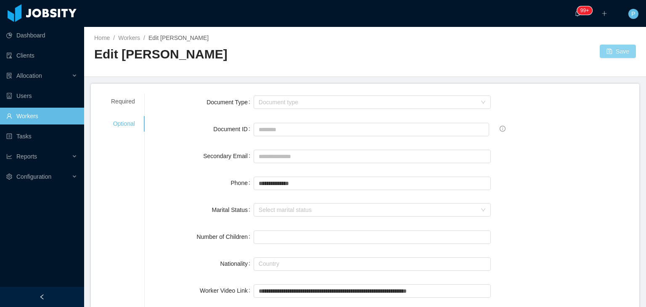
click at [614, 57] on button "Save" at bounding box center [618, 51] width 36 height 13
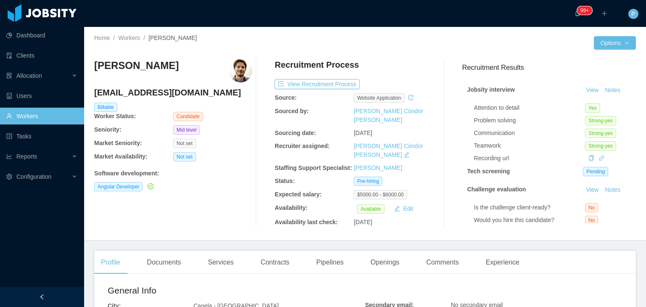
click at [227, 200] on div "Leonardo Michaelsen llmichaelsen@gmail.com Billable Worker Status: Candidate Se…" at bounding box center [173, 143] width 158 height 168
click at [217, 164] on div "Leonardo Michaelsen llmichaelsen@gmail.com Billable Worker Status: Candidate Se…" at bounding box center [173, 143] width 158 height 168
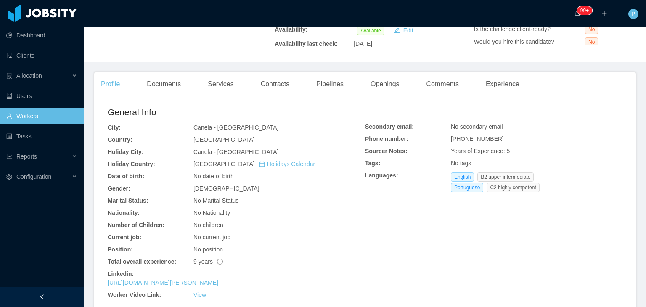
scroll to position [202, 0]
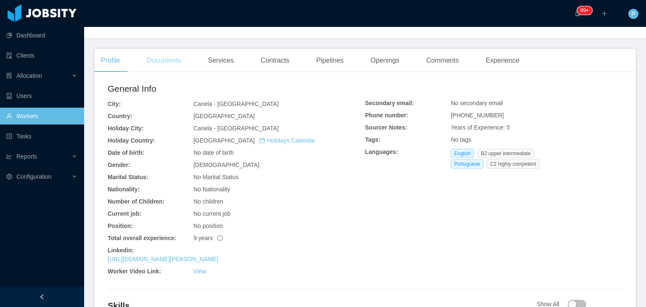
click at [165, 60] on div "Documents" at bounding box center [164, 61] width 48 height 24
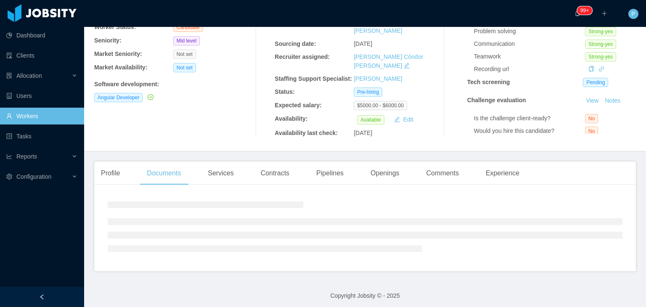
scroll to position [139, 0]
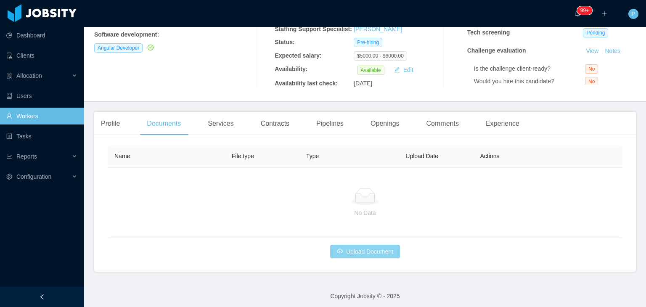
click at [365, 251] on button "Upload Document" at bounding box center [365, 251] width 70 height 13
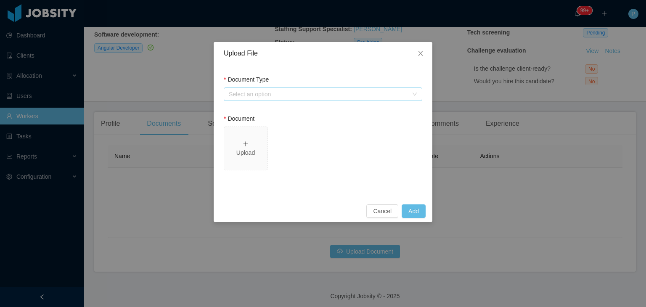
click at [324, 97] on div "Select an option" at bounding box center [318, 94] width 179 height 8
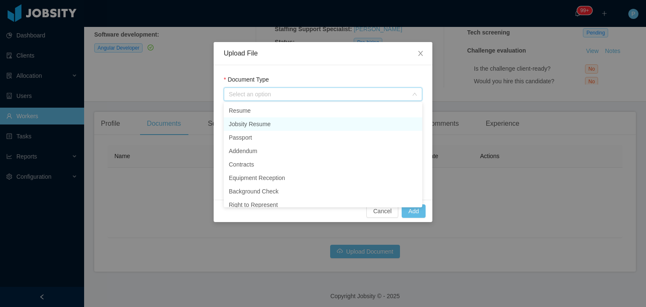
click at [264, 122] on li "Jobsity Resume" at bounding box center [323, 123] width 199 height 13
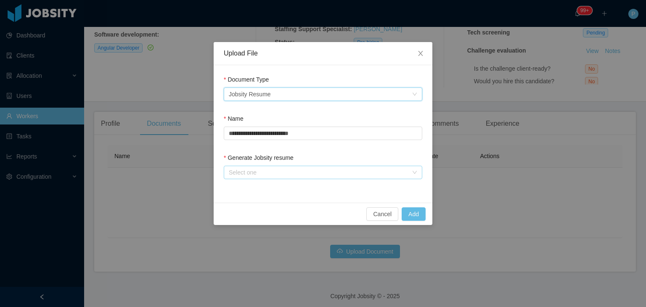
click at [273, 170] on div "Select one" at bounding box center [318, 172] width 179 height 8
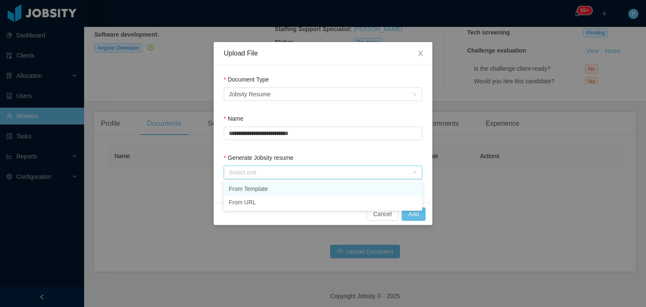
click at [274, 184] on li "From Template" at bounding box center [323, 188] width 199 height 13
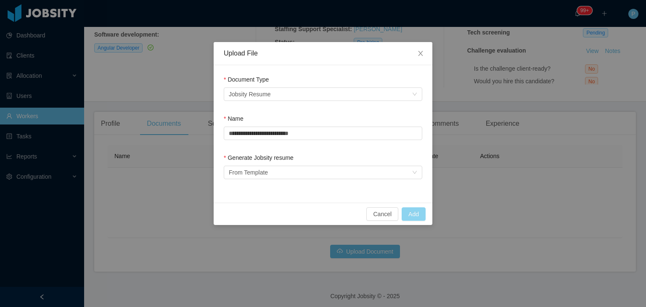
click at [414, 211] on button "Add" at bounding box center [414, 213] width 24 height 13
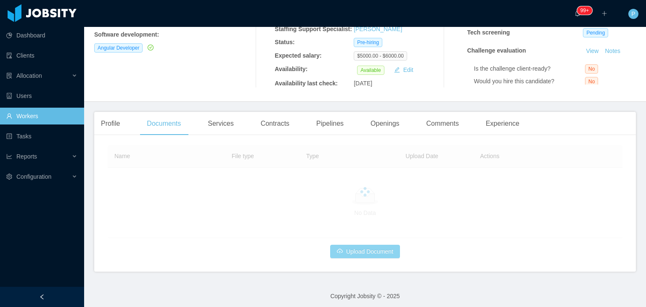
scroll to position [92, 0]
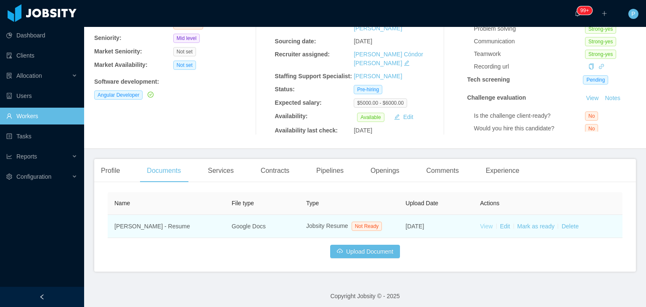
click at [482, 224] on link "View" at bounding box center [487, 226] width 13 height 7
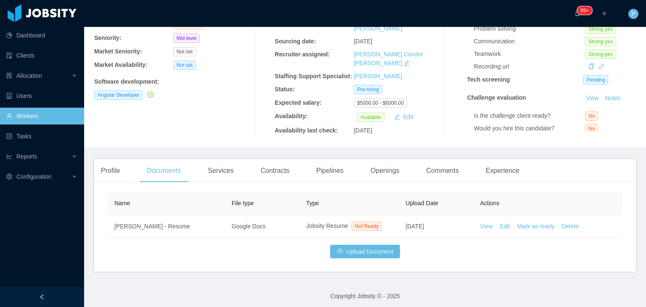
scroll to position [0, 0]
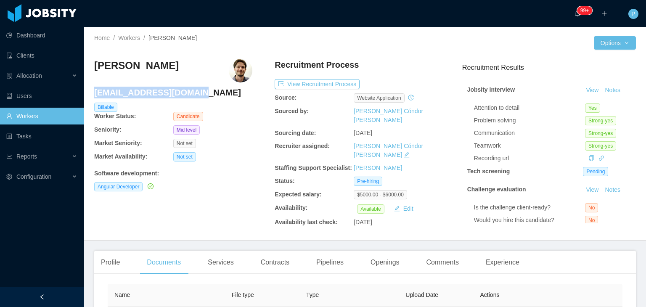
drag, startPoint x: 198, startPoint y: 98, endPoint x: 95, endPoint y: 93, distance: 103.2
click at [95, 93] on h4 "llmichaelsen@gmail.com" at bounding box center [173, 93] width 158 height 12
copy h4 "llmichaelsen@gmail.com"
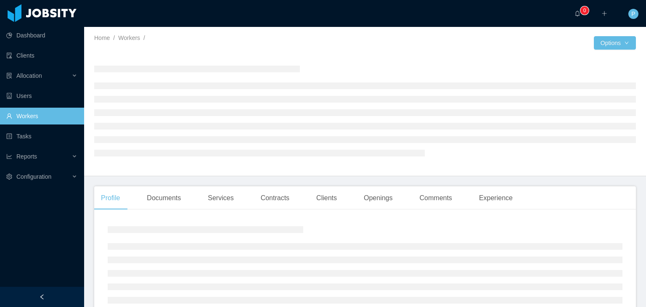
click at [417, 51] on div "Home / Workers / / Options" at bounding box center [365, 101] width 562 height 149
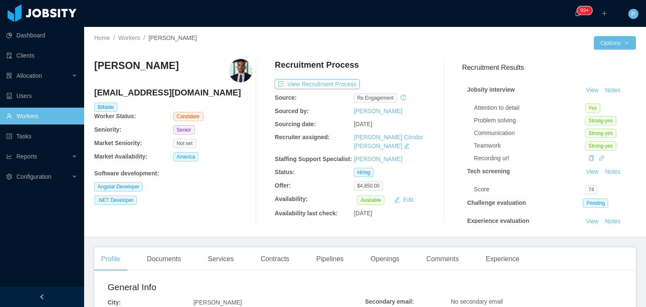
click at [413, 49] on div at bounding box center [479, 42] width 229 height 13
